Goal: Task Accomplishment & Management: Manage account settings

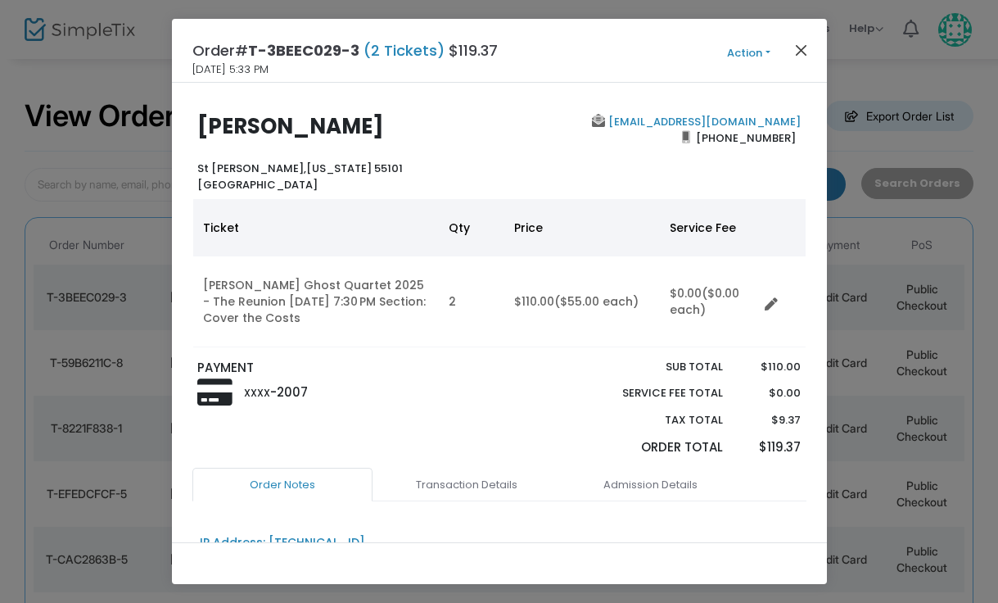
click at [803, 48] on button "Close" at bounding box center [800, 49] width 21 height 21
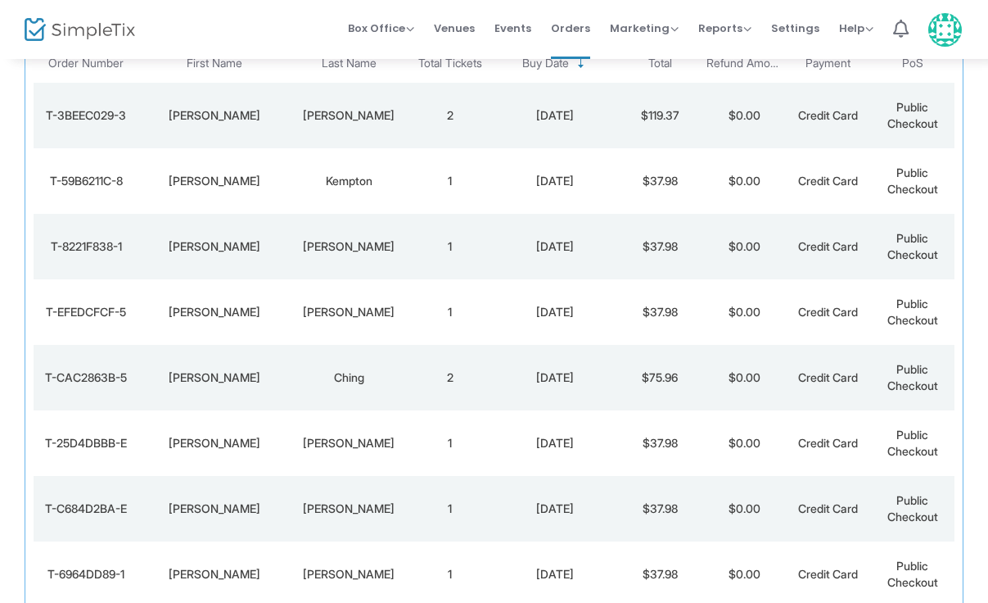
scroll to position [184, 0]
